Goal: Navigation & Orientation: Find specific page/section

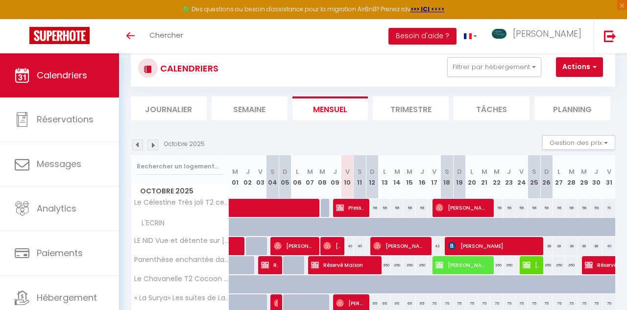
scroll to position [5, 0]
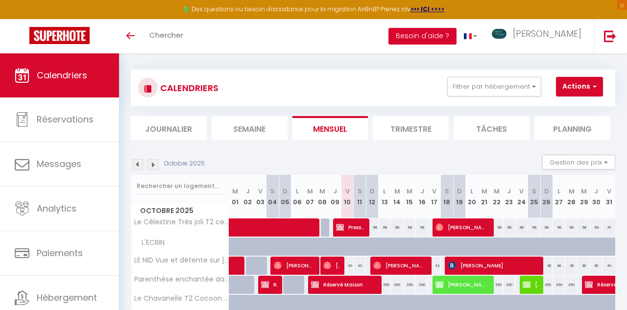
click at [453, 41] on button "Besoin d'aide ?" at bounding box center [422, 36] width 68 height 17
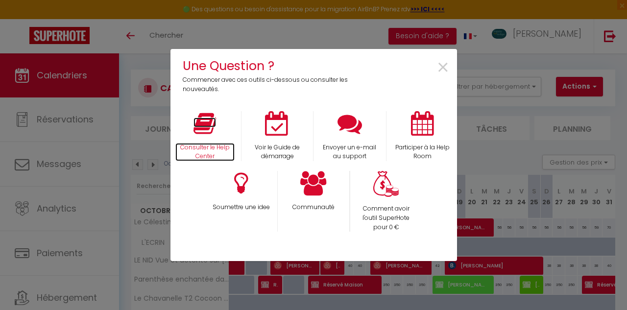
click at [202, 120] on icon at bounding box center [204, 123] width 23 height 24
click at [624, 15] on div "Une Question ? Commencer avec ces outils ci-dessous ou consulter les nouveautés…" at bounding box center [313, 155] width 627 height 310
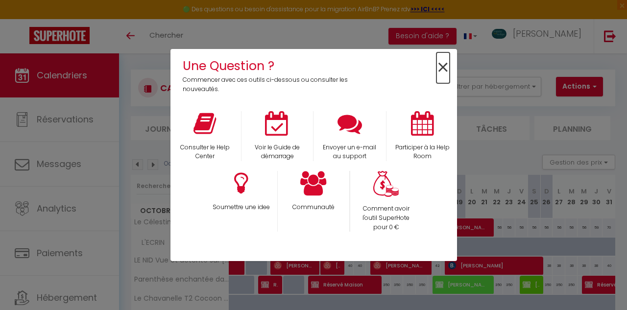
click at [442, 67] on span "×" at bounding box center [442, 67] width 13 height 31
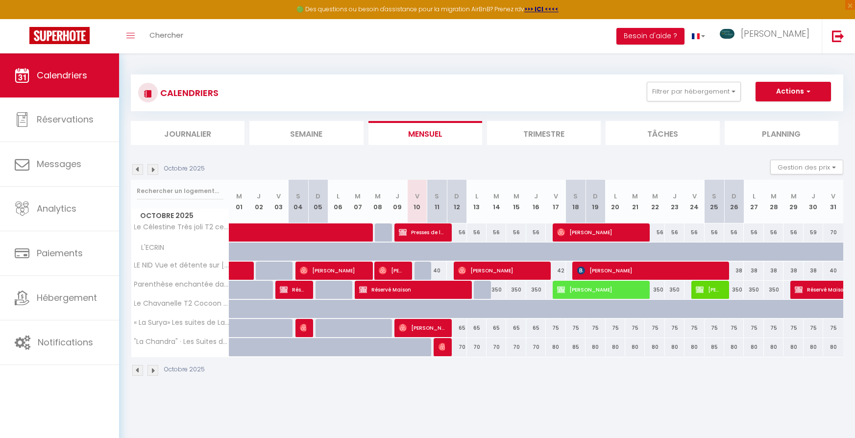
click at [156, 170] on img at bounding box center [152, 169] width 11 height 11
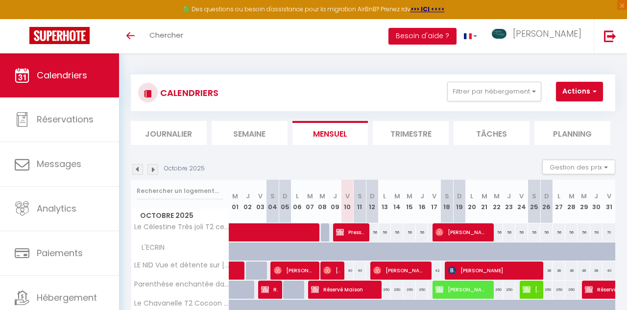
scroll to position [5, 0]
